Goal: Communication & Community: Participate in discussion

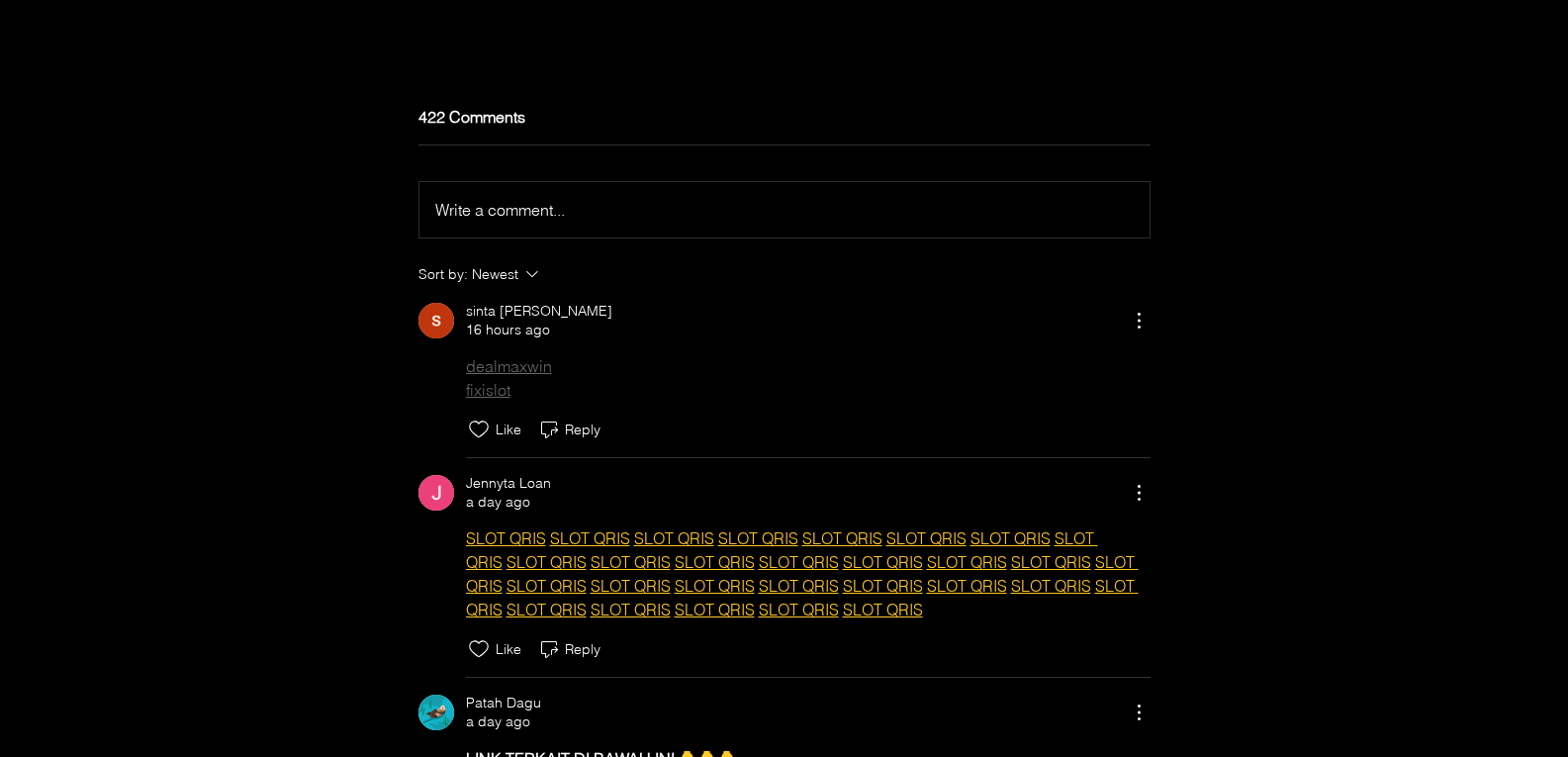
scroll to position [6383, 0]
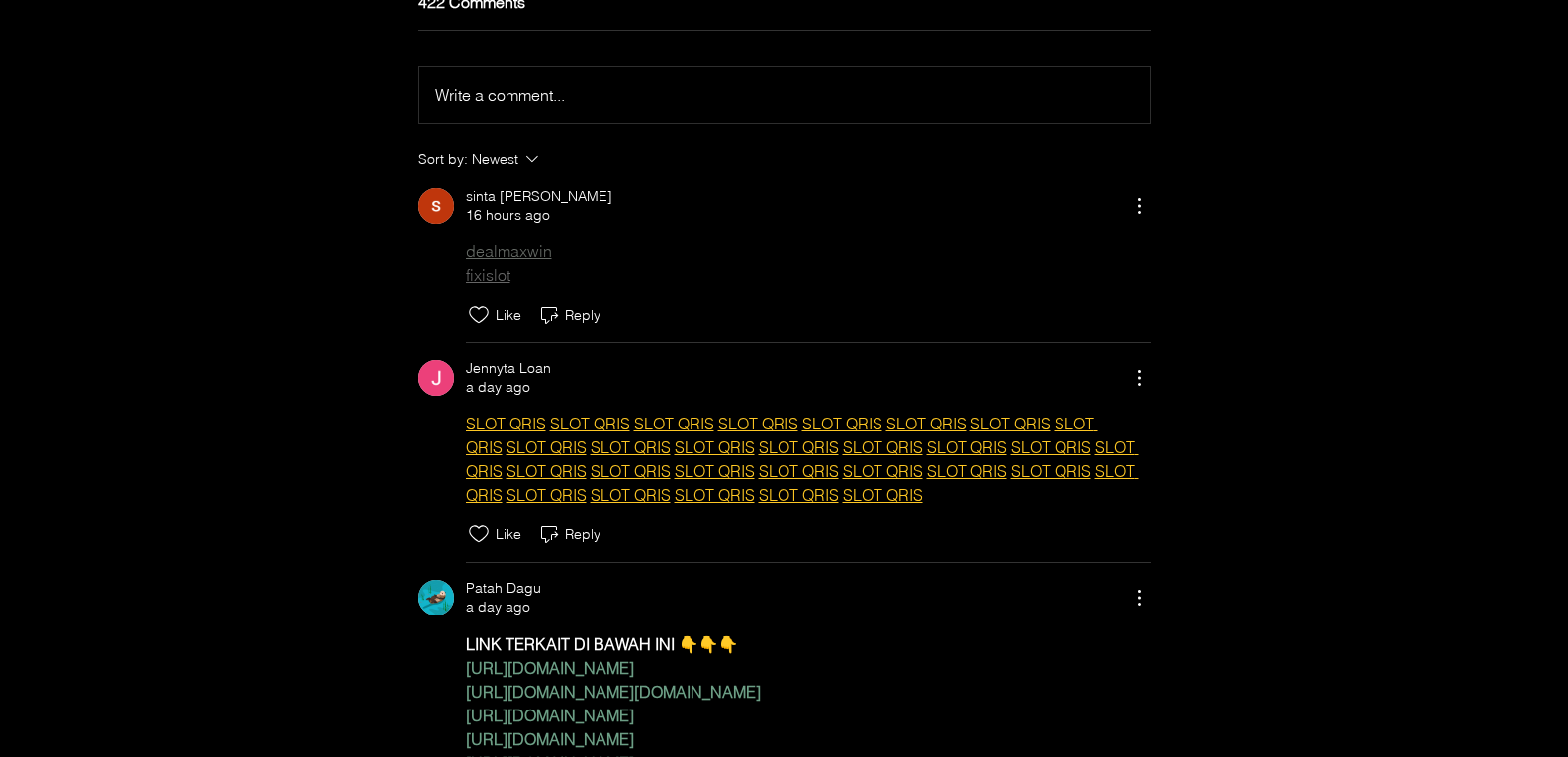
click at [596, 107] on div "Write a comment... Write a comment..." at bounding box center [784, 95] width 698 height 24
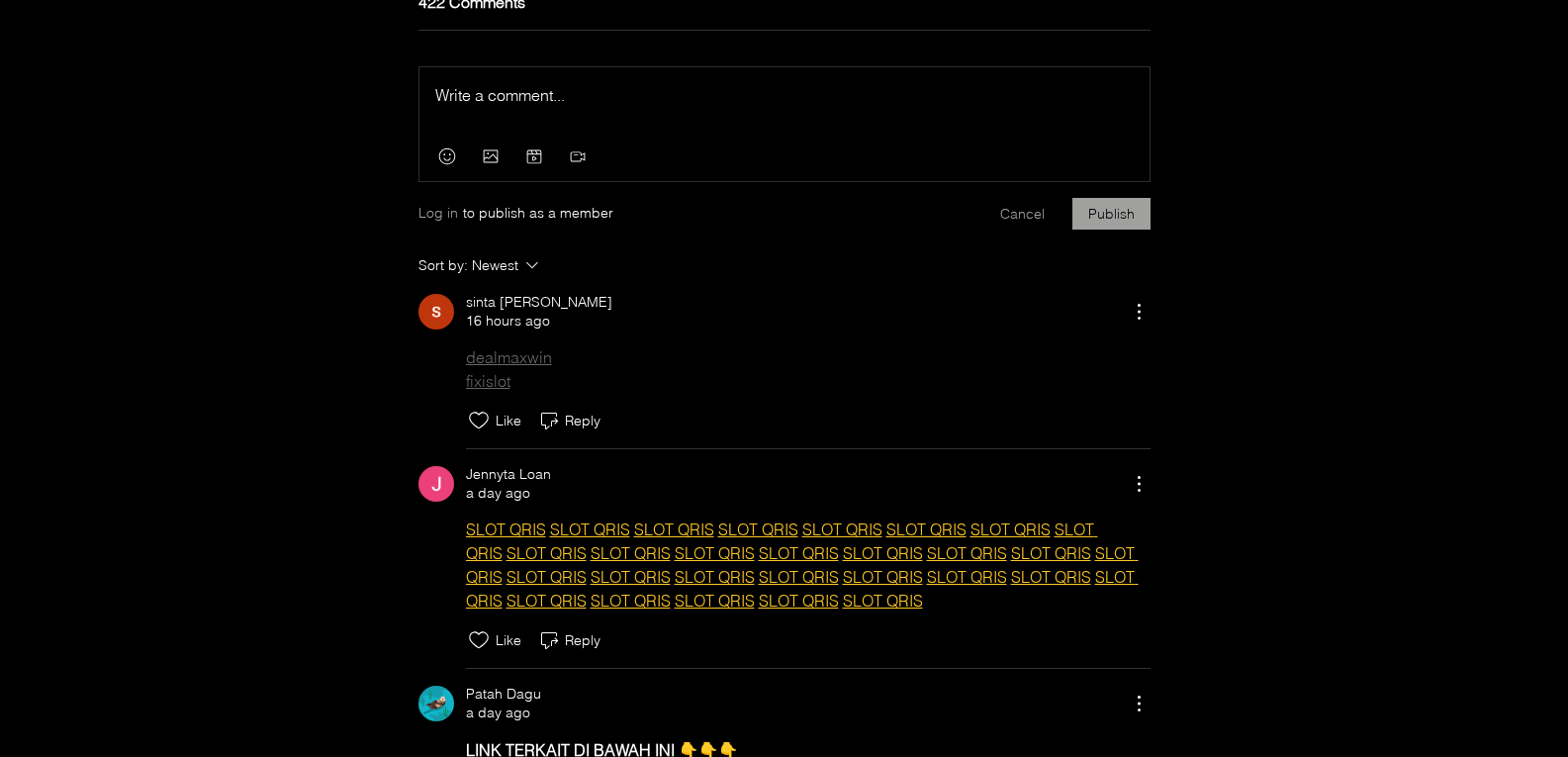
click at [544, 133] on div "Press Esc to exit editor." at bounding box center [784, 99] width 730 height 65
click at [546, 133] on div "Press Esc to exit editor." at bounding box center [784, 99] width 730 height 65
click at [570, 133] on div "Press Esc to exit editor." at bounding box center [784, 99] width 730 height 65
click at [576, 107] on p "Rich Text Editor" at bounding box center [784, 95] width 698 height 24
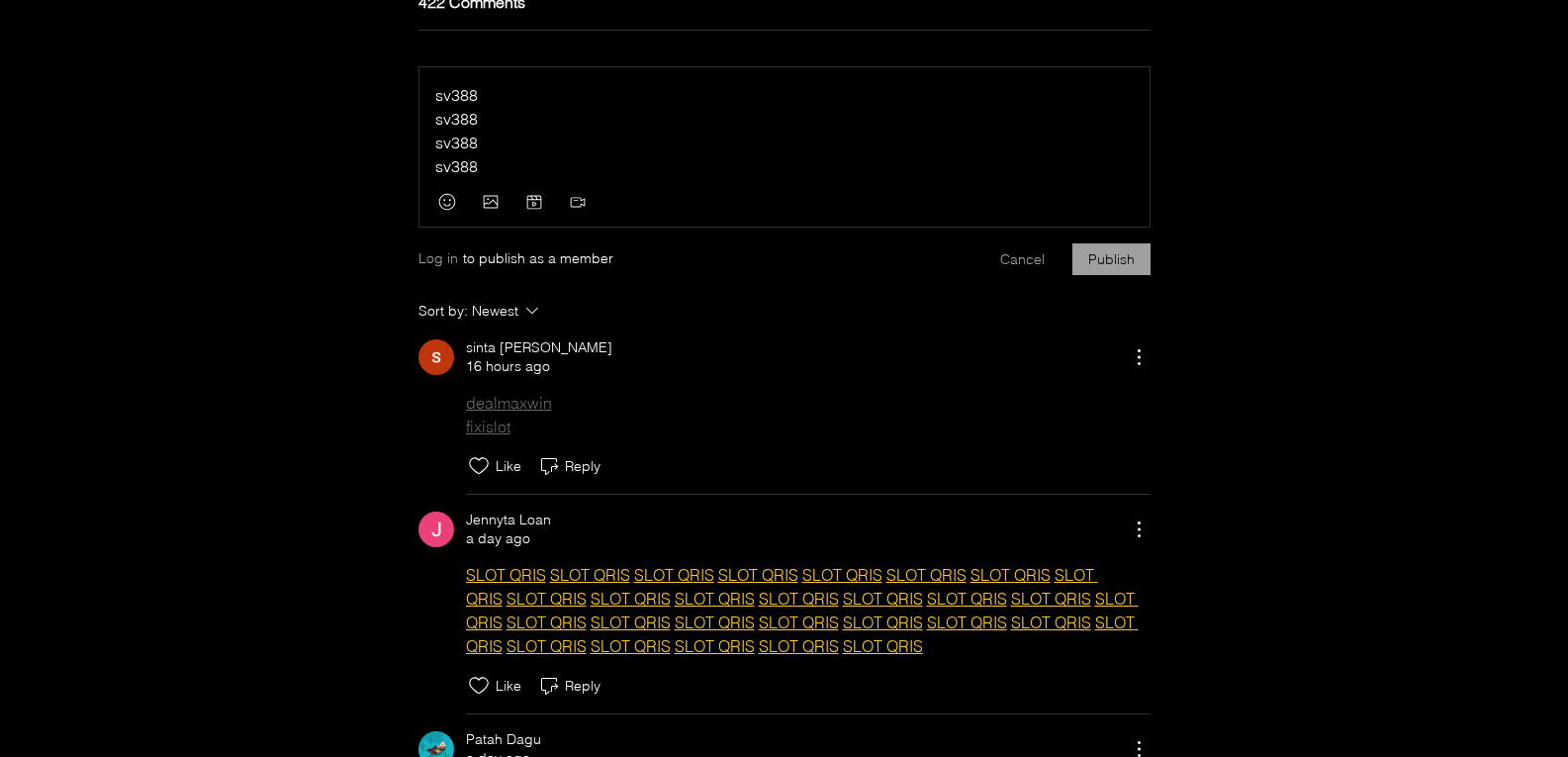
click at [526, 107] on p "sv388" at bounding box center [784, 95] width 698 height 24
drag, startPoint x: 588, startPoint y: 117, endPoint x: 272, endPoint y: 117, distance: 316.0
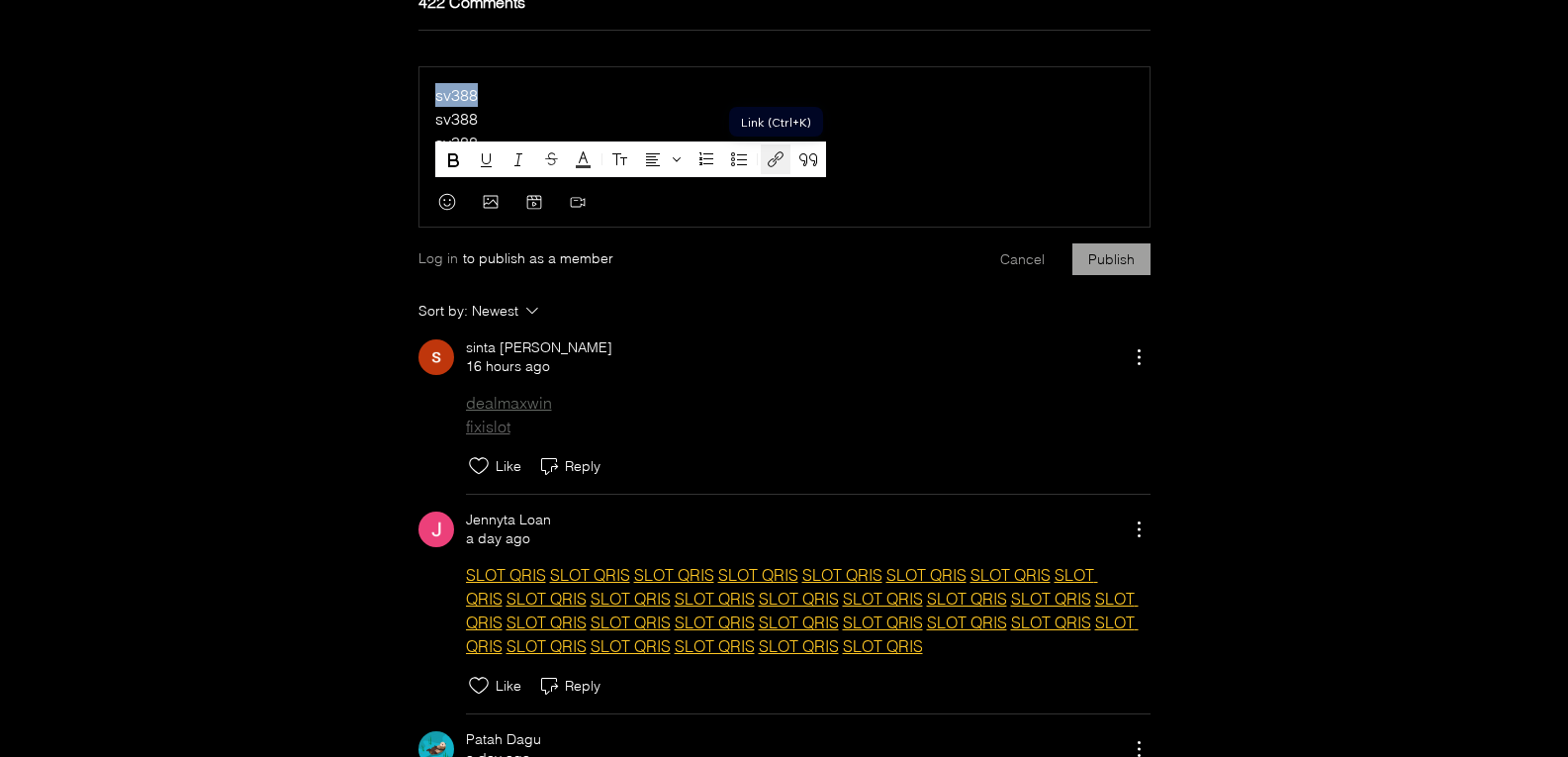
click at [773, 160] on icon "Link (Ctrl+K)" at bounding box center [776, 160] width 24 height 24
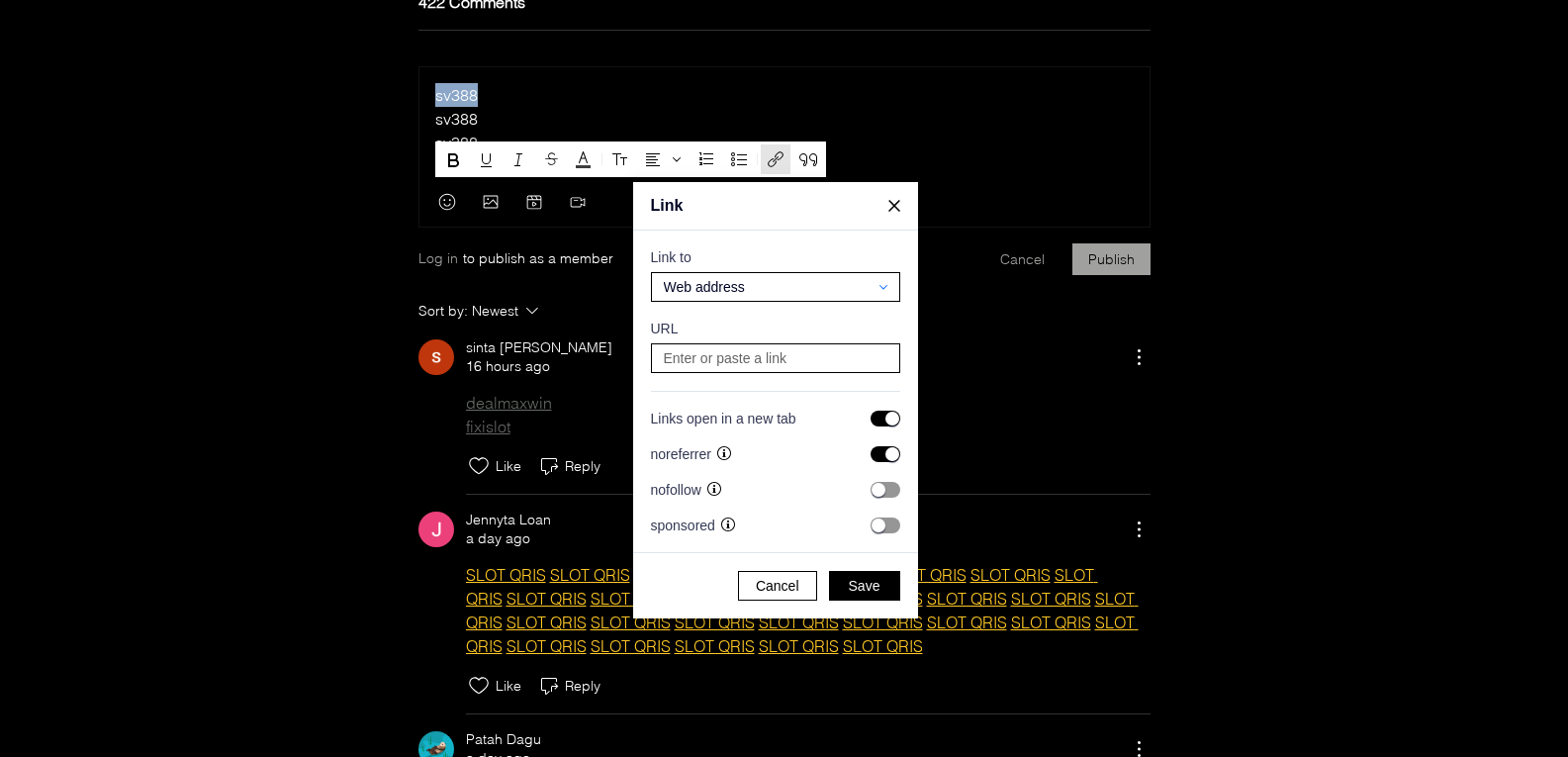
scroll to position [3948, 3780]
click at [750, 366] on input at bounding box center [776, 359] width 236 height 28
paste input "[URL][DOMAIN_NAME]"
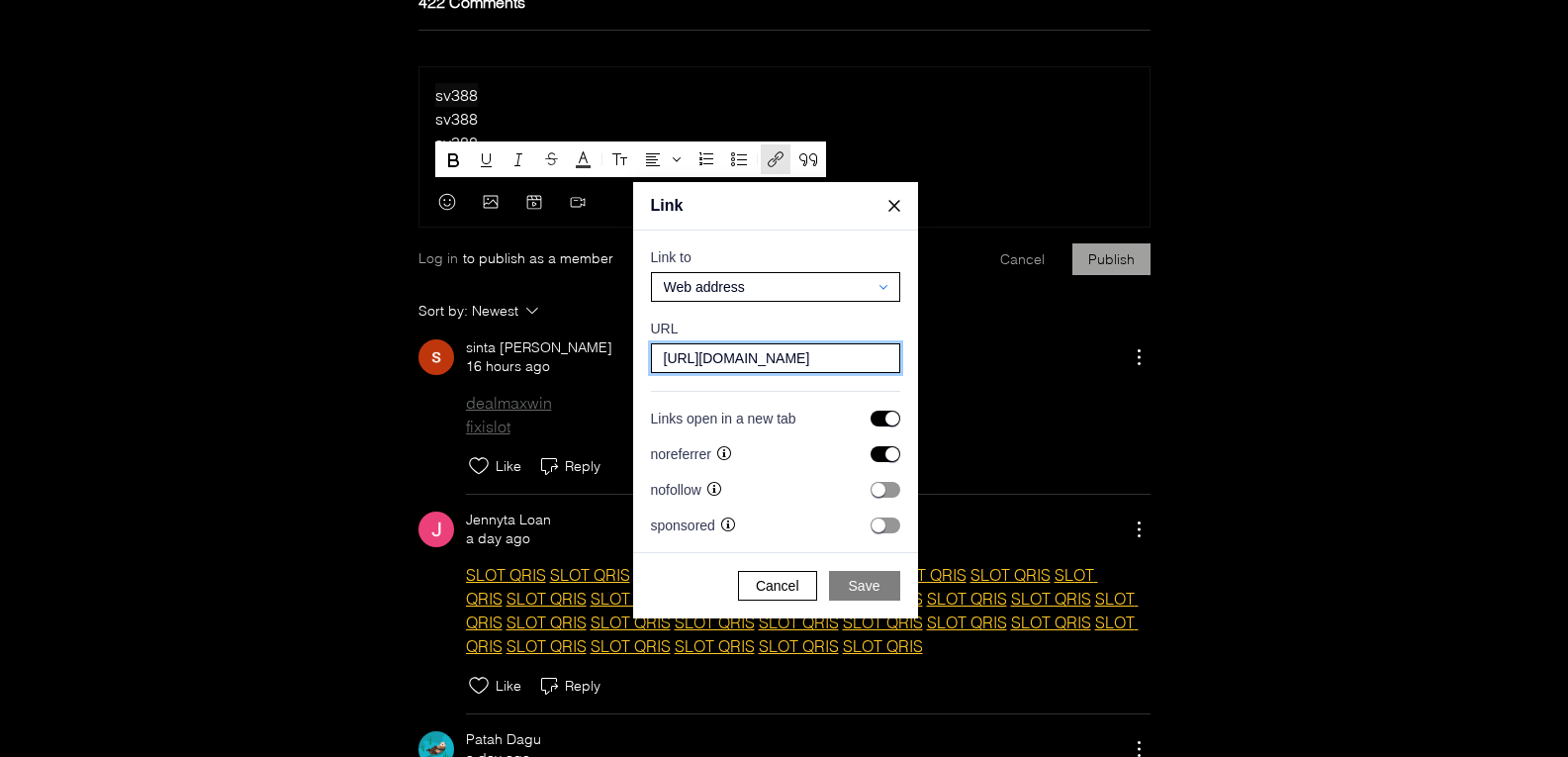
type input "[URL][DOMAIN_NAME]"
click at [865, 580] on span "Save" at bounding box center [865, 586] width 32 height 18
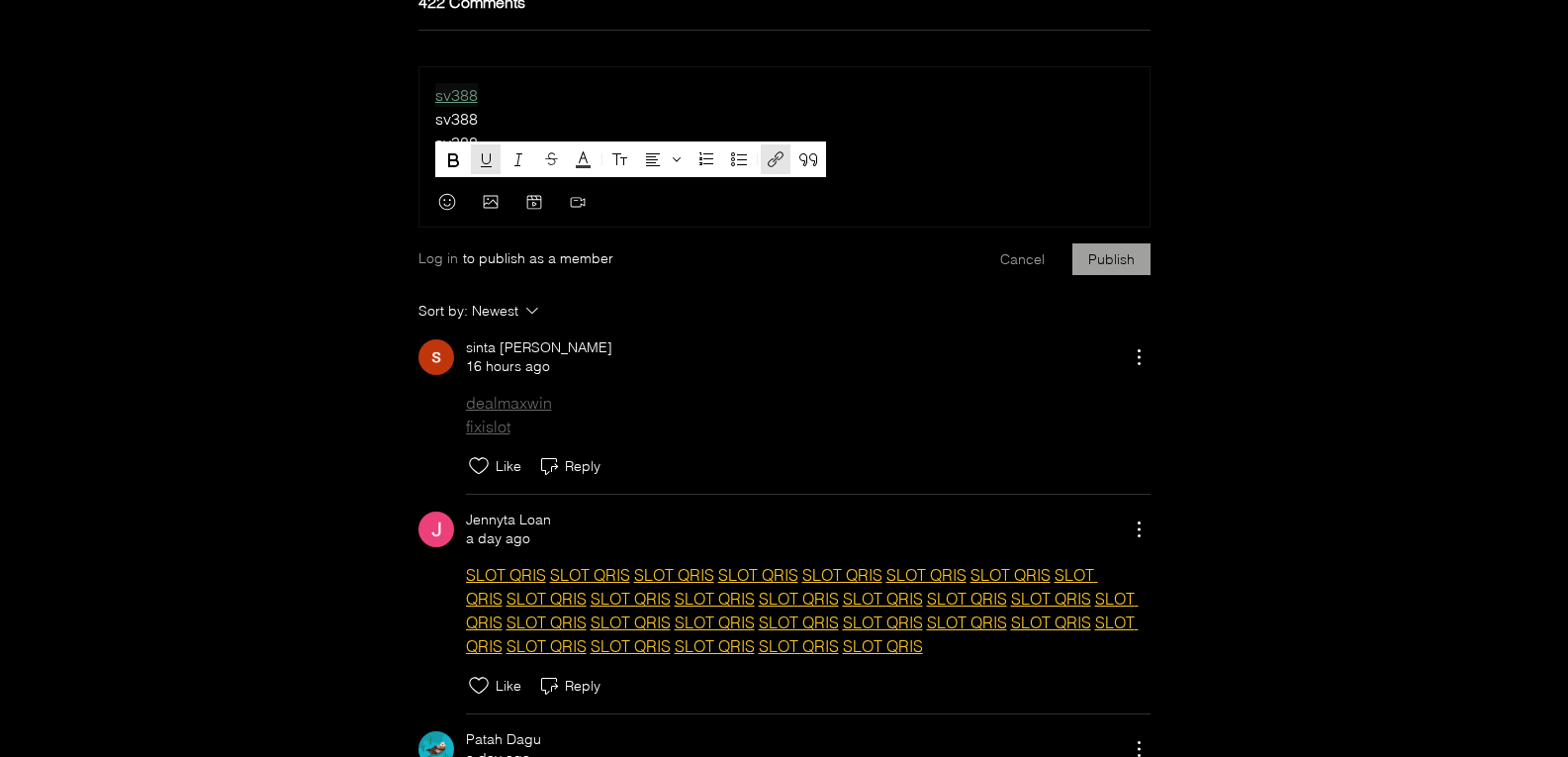
click at [936, 155] on p "sv388" at bounding box center [784, 143] width 698 height 24
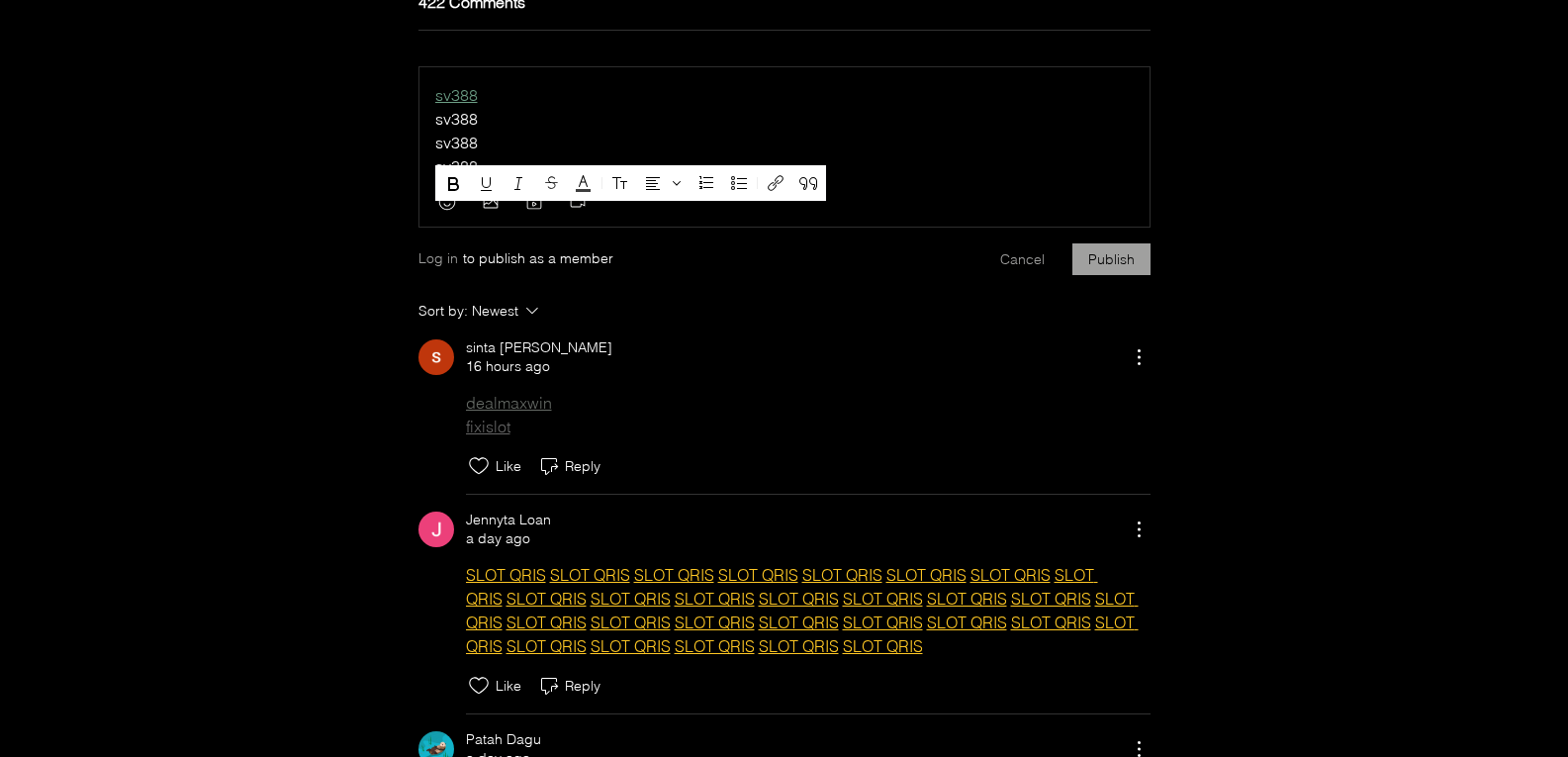
drag, startPoint x: 523, startPoint y: 149, endPoint x: 325, endPoint y: 149, distance: 198.0
click at [765, 181] on icon "Link (Ctrl+K)" at bounding box center [776, 183] width 24 height 24
